Goal: Find specific page/section: Find specific page/section

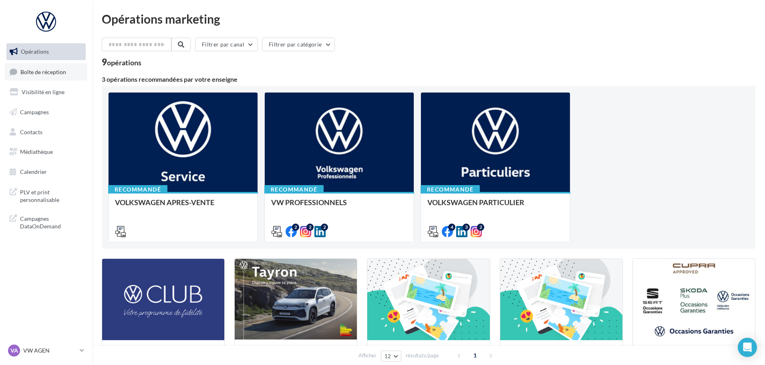
click at [42, 75] on link "Boîte de réception" at bounding box center [46, 71] width 83 height 17
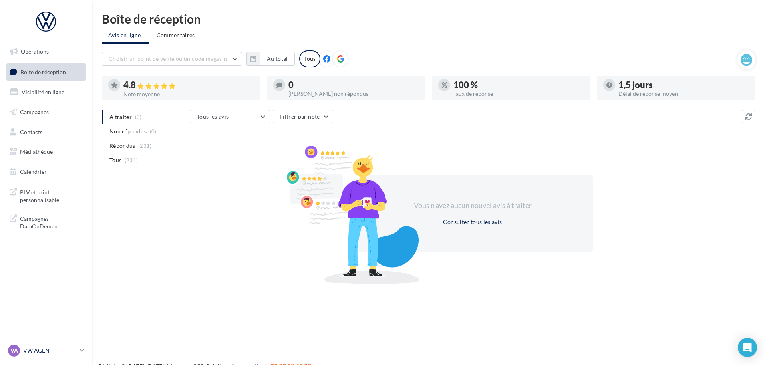
click at [64, 347] on p "VW AGEN" at bounding box center [49, 351] width 53 height 8
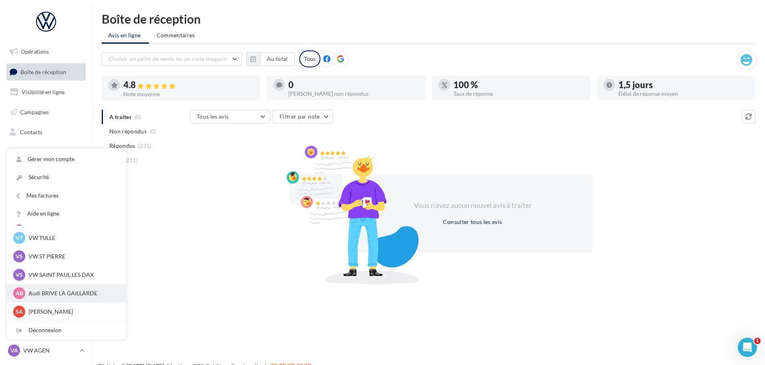
scroll to position [13, 0]
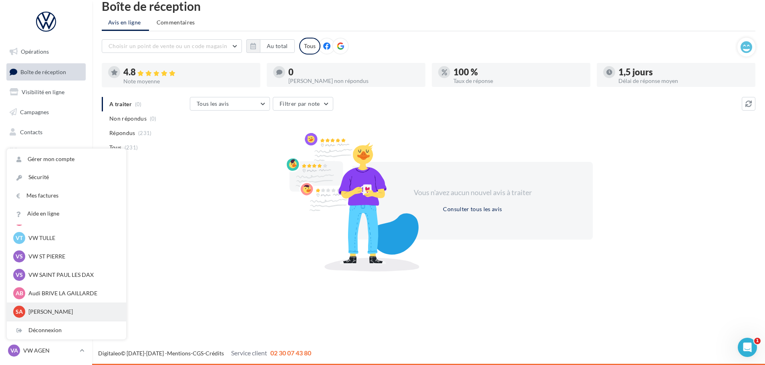
click at [51, 308] on p "SK AGEN" at bounding box center [72, 312] width 88 height 8
